Goal: Task Accomplishment & Management: Manage account settings

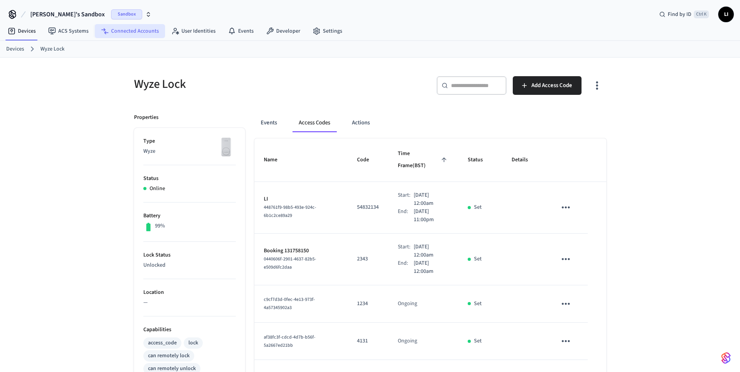
click at [146, 29] on link "Connected Accounts" at bounding box center [130, 31] width 70 height 14
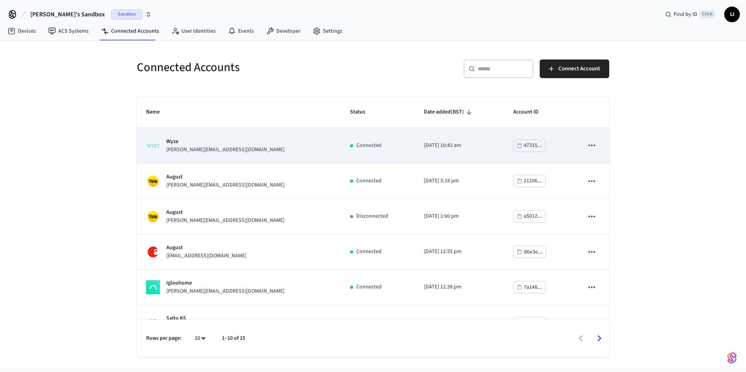
click at [210, 141] on p "Wyze" at bounding box center [225, 141] width 118 height 8
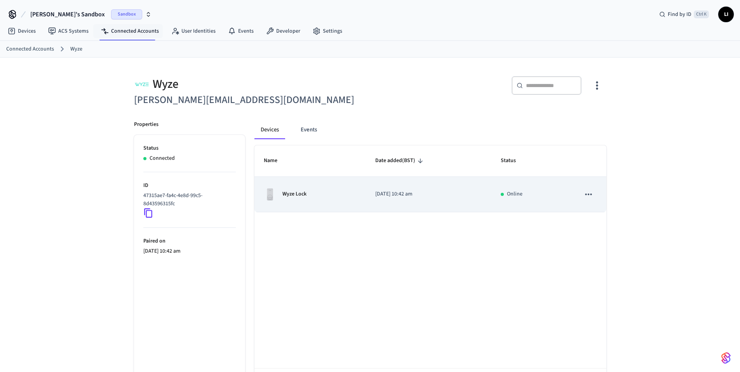
click at [344, 195] on div "Wyze Lock" at bounding box center [310, 194] width 93 height 12
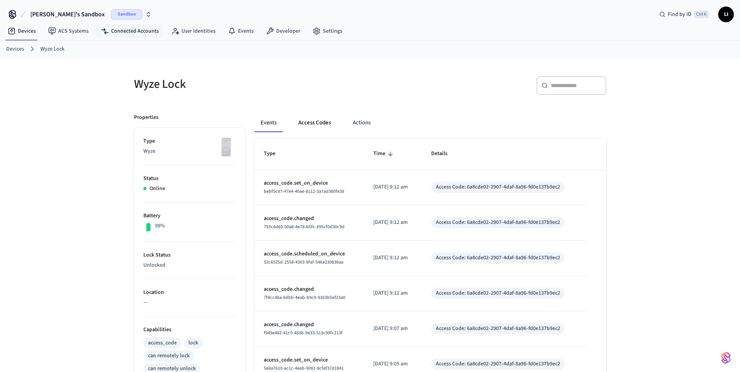
click at [317, 125] on button "Access Codes" at bounding box center [314, 122] width 45 height 19
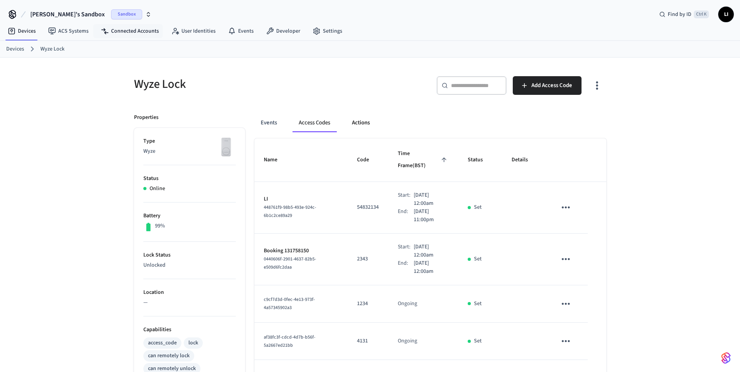
click at [349, 124] on button "Actions" at bounding box center [361, 122] width 30 height 19
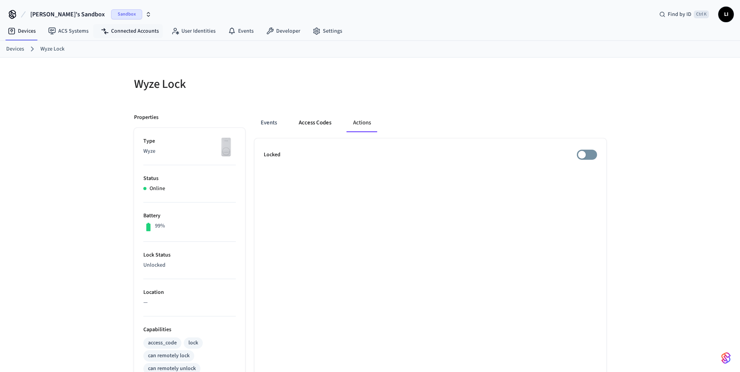
click at [307, 122] on button "Access Codes" at bounding box center [314, 122] width 45 height 19
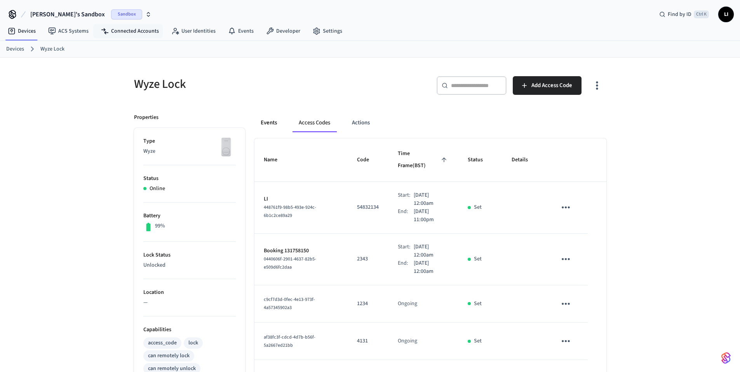
click at [278, 126] on button "Events" at bounding box center [268, 122] width 29 height 19
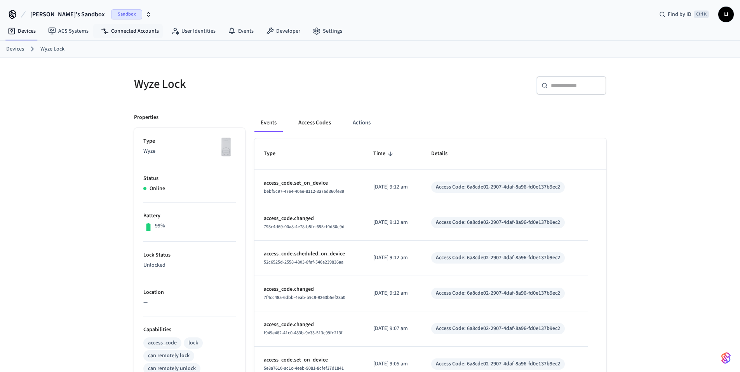
click at [316, 128] on button "Access Codes" at bounding box center [314, 122] width 45 height 19
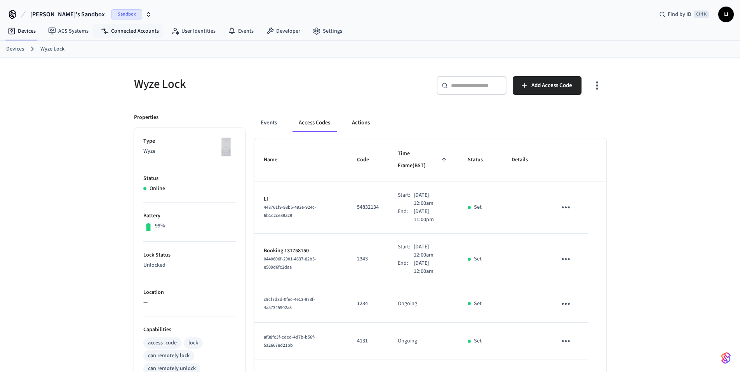
click at [358, 123] on button "Actions" at bounding box center [361, 122] width 30 height 19
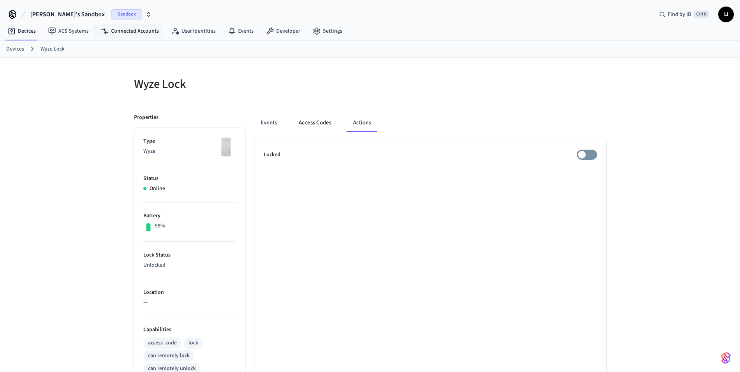
click at [327, 122] on button "Access Codes" at bounding box center [314, 122] width 45 height 19
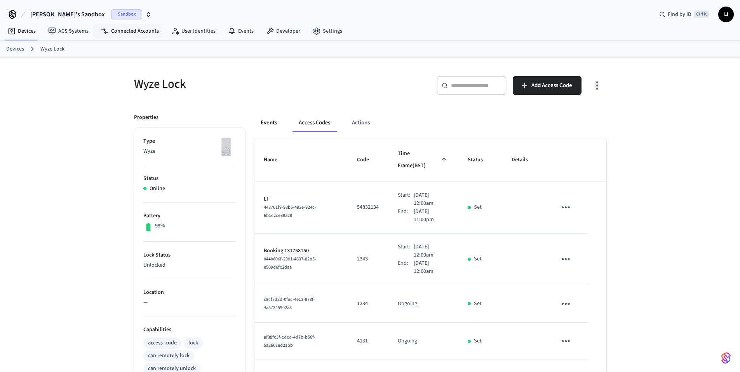
click at [271, 114] on button "Events" at bounding box center [268, 122] width 29 height 19
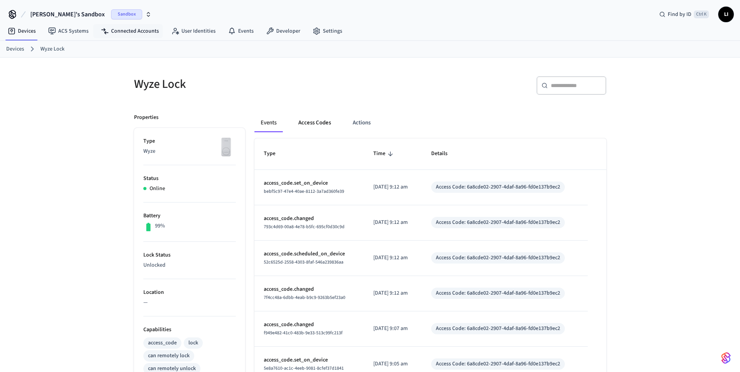
click at [320, 121] on button "Access Codes" at bounding box center [314, 122] width 45 height 19
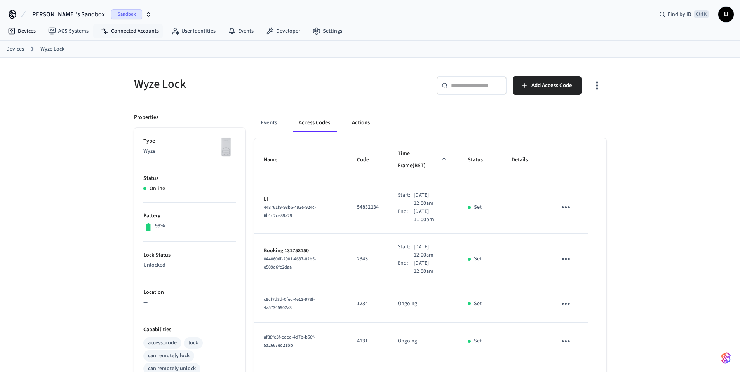
click at [374, 123] on button "Actions" at bounding box center [361, 122] width 30 height 19
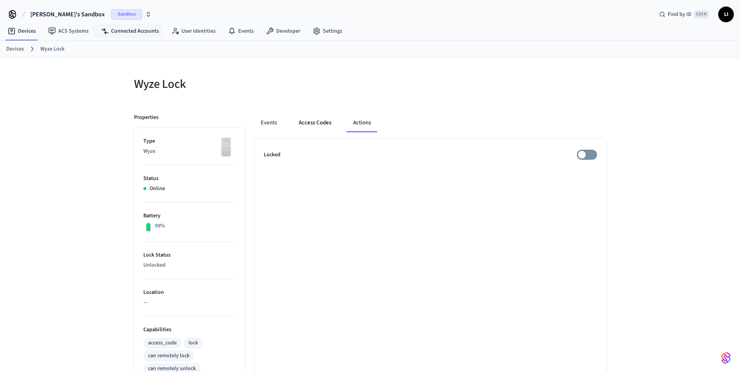
click at [306, 122] on button "Access Codes" at bounding box center [314, 122] width 45 height 19
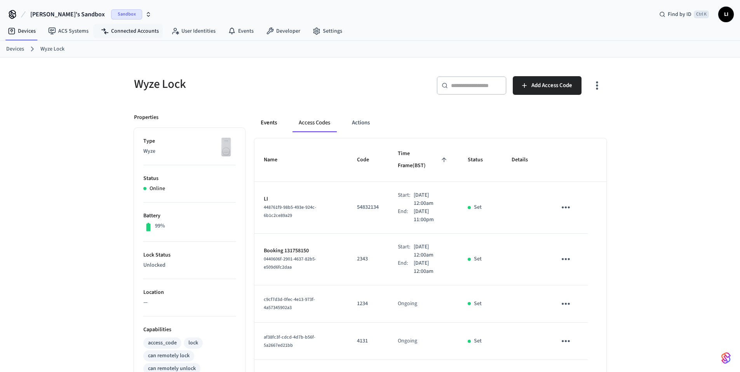
click at [266, 116] on button "Events" at bounding box center [268, 122] width 29 height 19
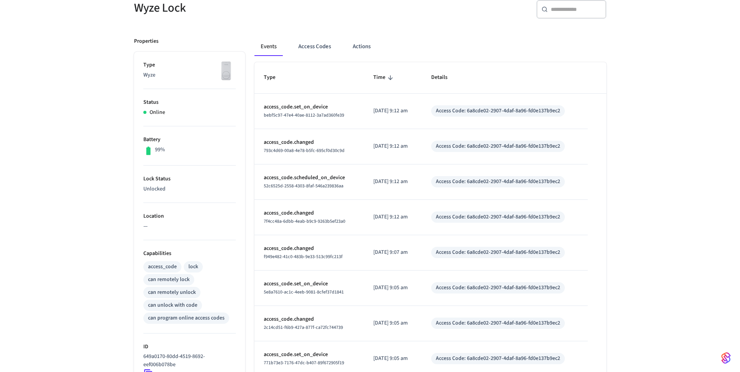
scroll to position [77, 0]
click at [192, 266] on div "lock" at bounding box center [193, 266] width 10 height 8
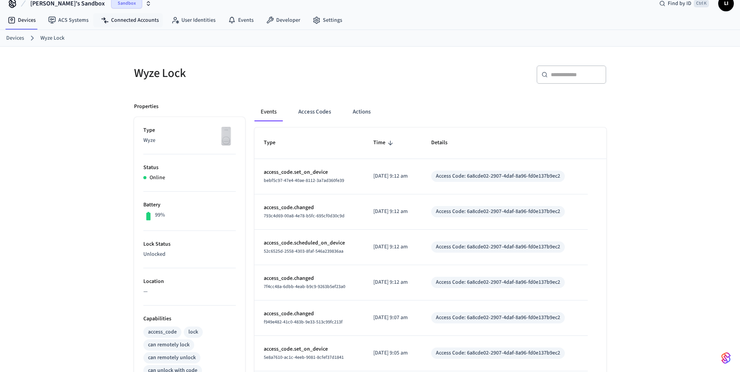
scroll to position [0, 0]
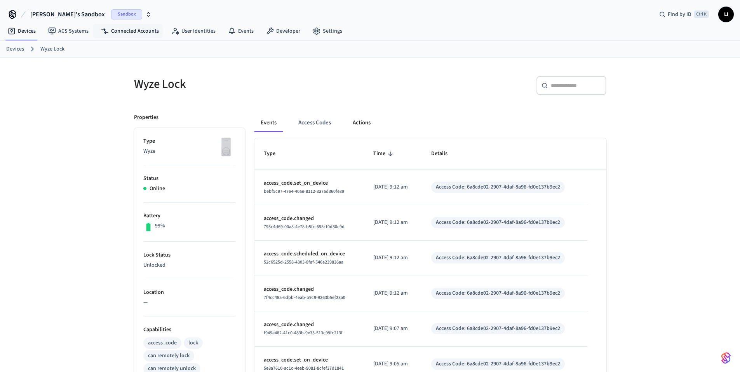
click at [370, 122] on button "Actions" at bounding box center [361, 122] width 30 height 19
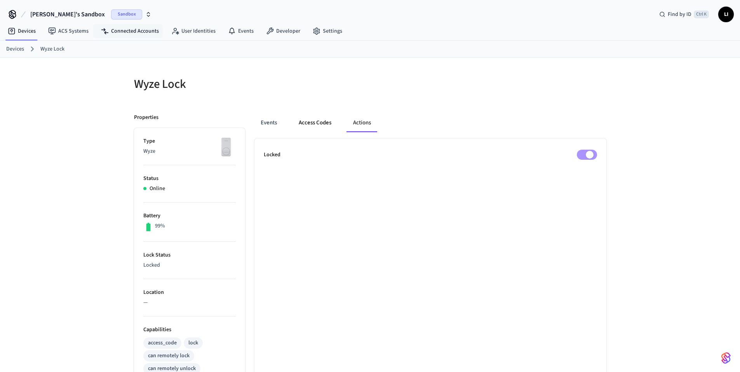
click at [309, 126] on button "Access Codes" at bounding box center [314, 122] width 45 height 19
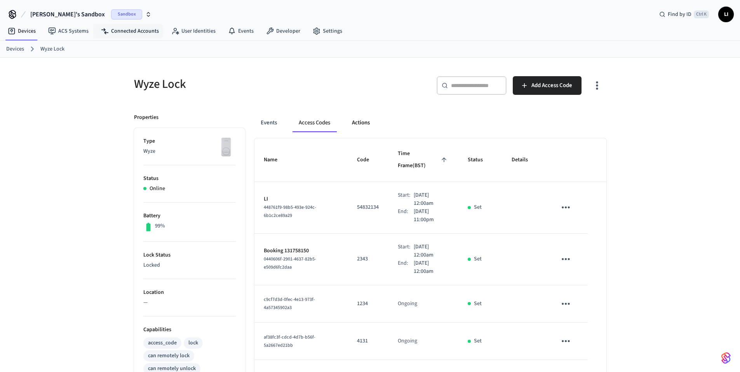
click at [362, 127] on button "Actions" at bounding box center [361, 122] width 30 height 19
